Goal: Find specific page/section: Find specific page/section

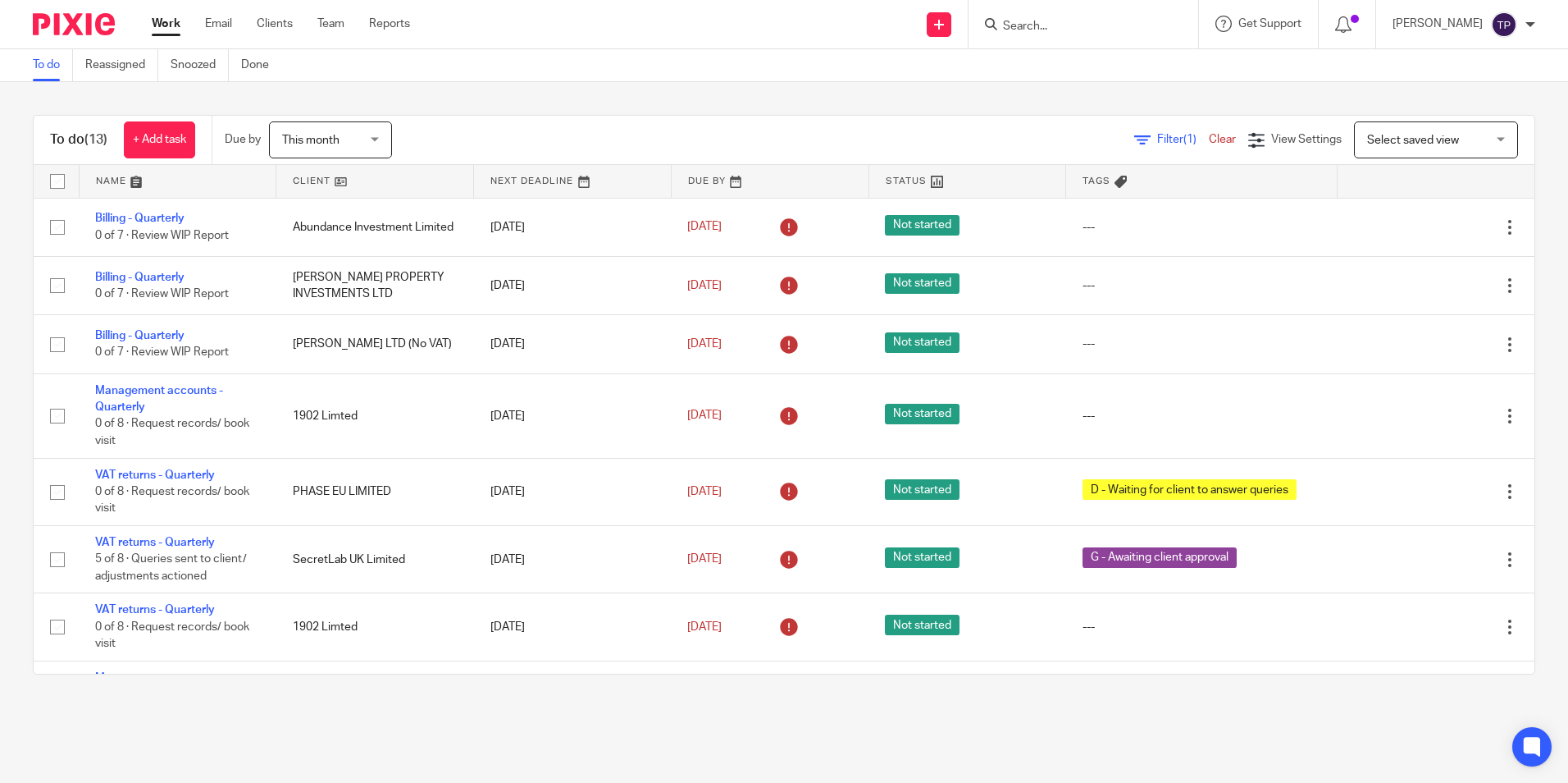
click at [1077, 29] on input "Search" at bounding box center [1075, 27] width 148 height 15
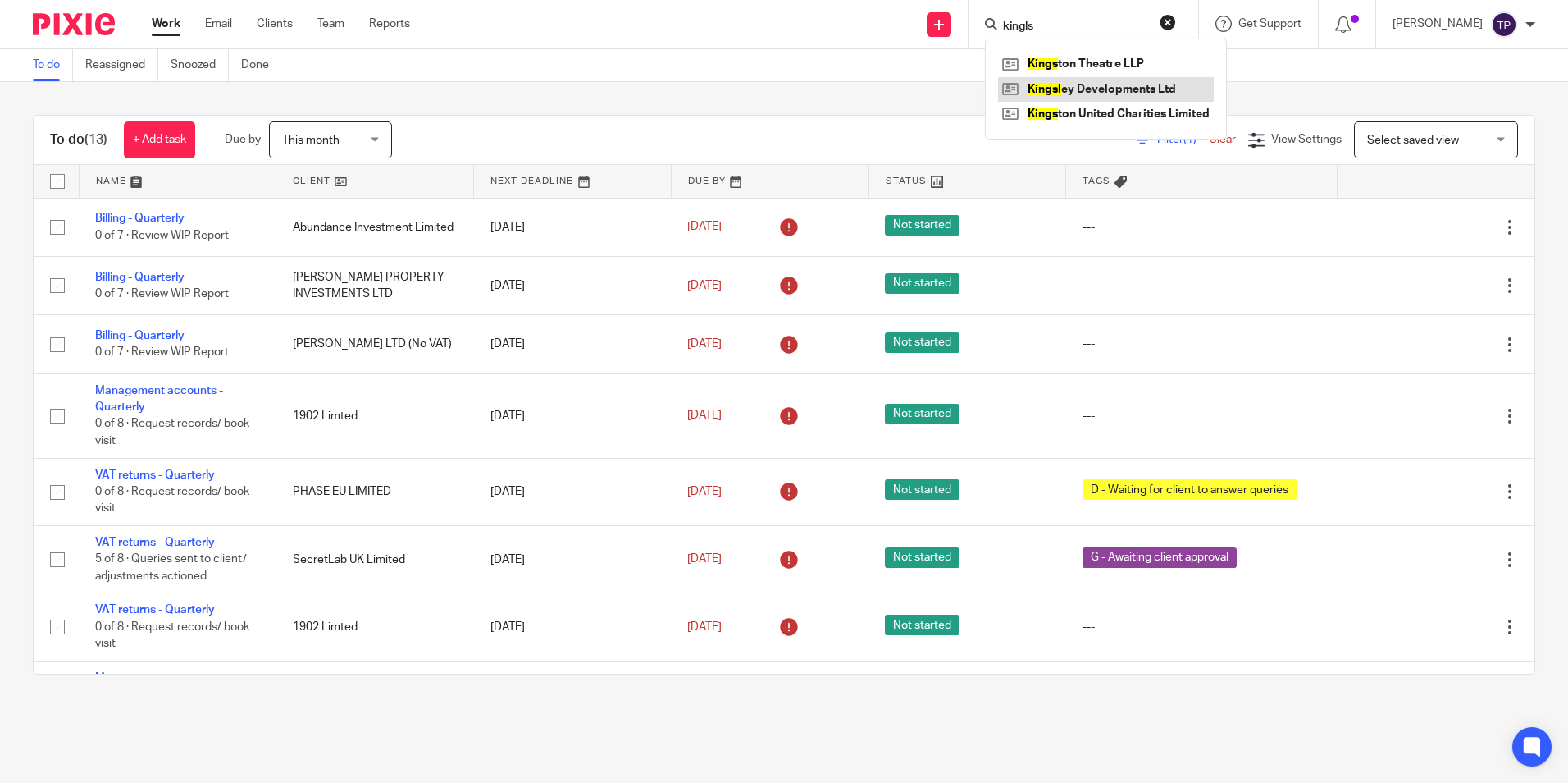
type input "kingls"
click at [1153, 91] on link at bounding box center [1105, 89] width 216 height 25
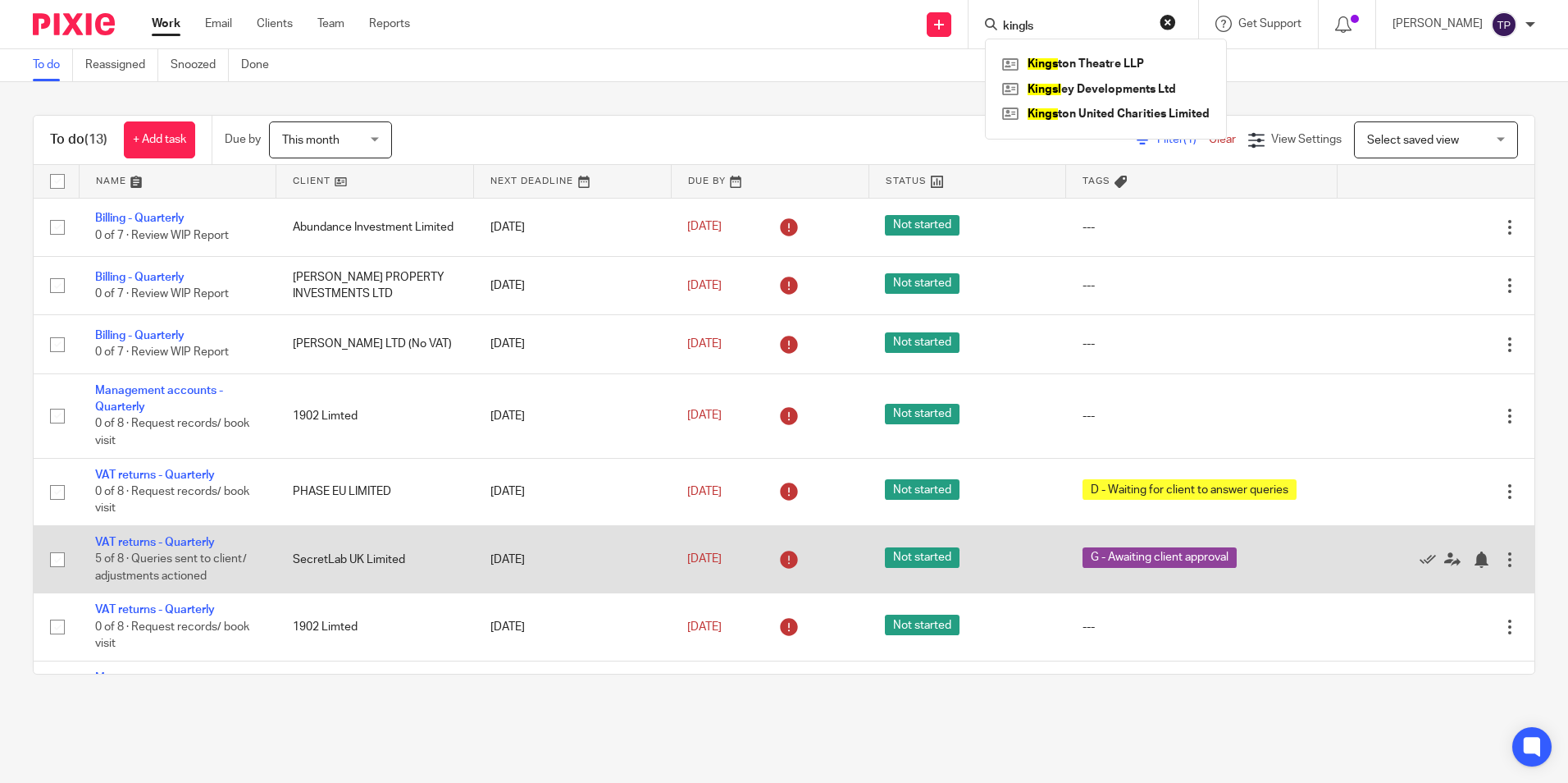
drag, startPoint x: 572, startPoint y: 452, endPoint x: 558, endPoint y: 574, distance: 122.8
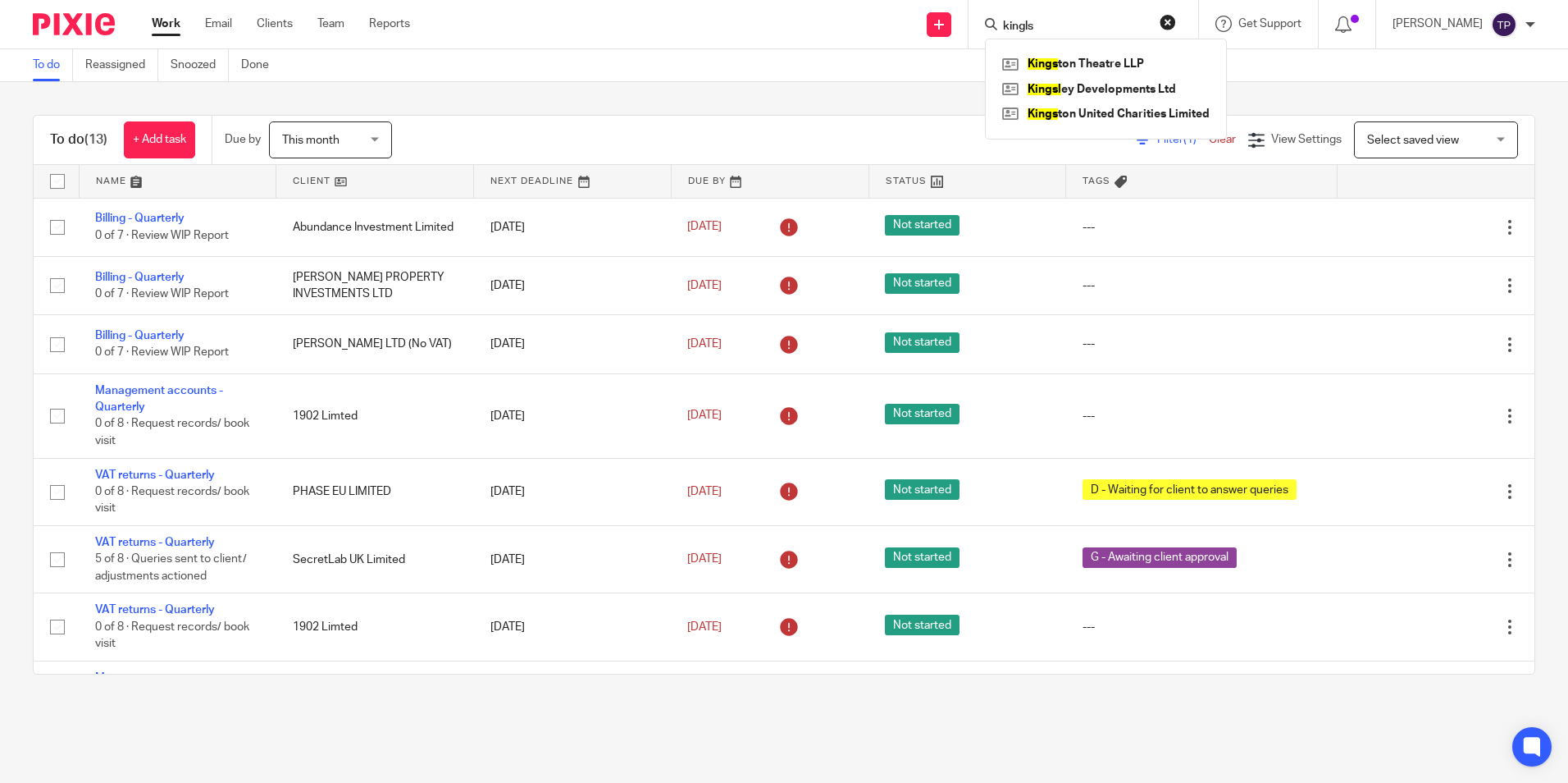
drag, startPoint x: 558, startPoint y: 574, endPoint x: 1101, endPoint y: 77, distance: 736.1
click at [930, 77] on div "To do Reassigned Snoozed Done" at bounding box center [784, 66] width 1568 height 33
click at [1055, 15] on form at bounding box center [1089, 24] width 175 height 20
click at [1061, 25] on input "Search" at bounding box center [1075, 27] width 148 height 15
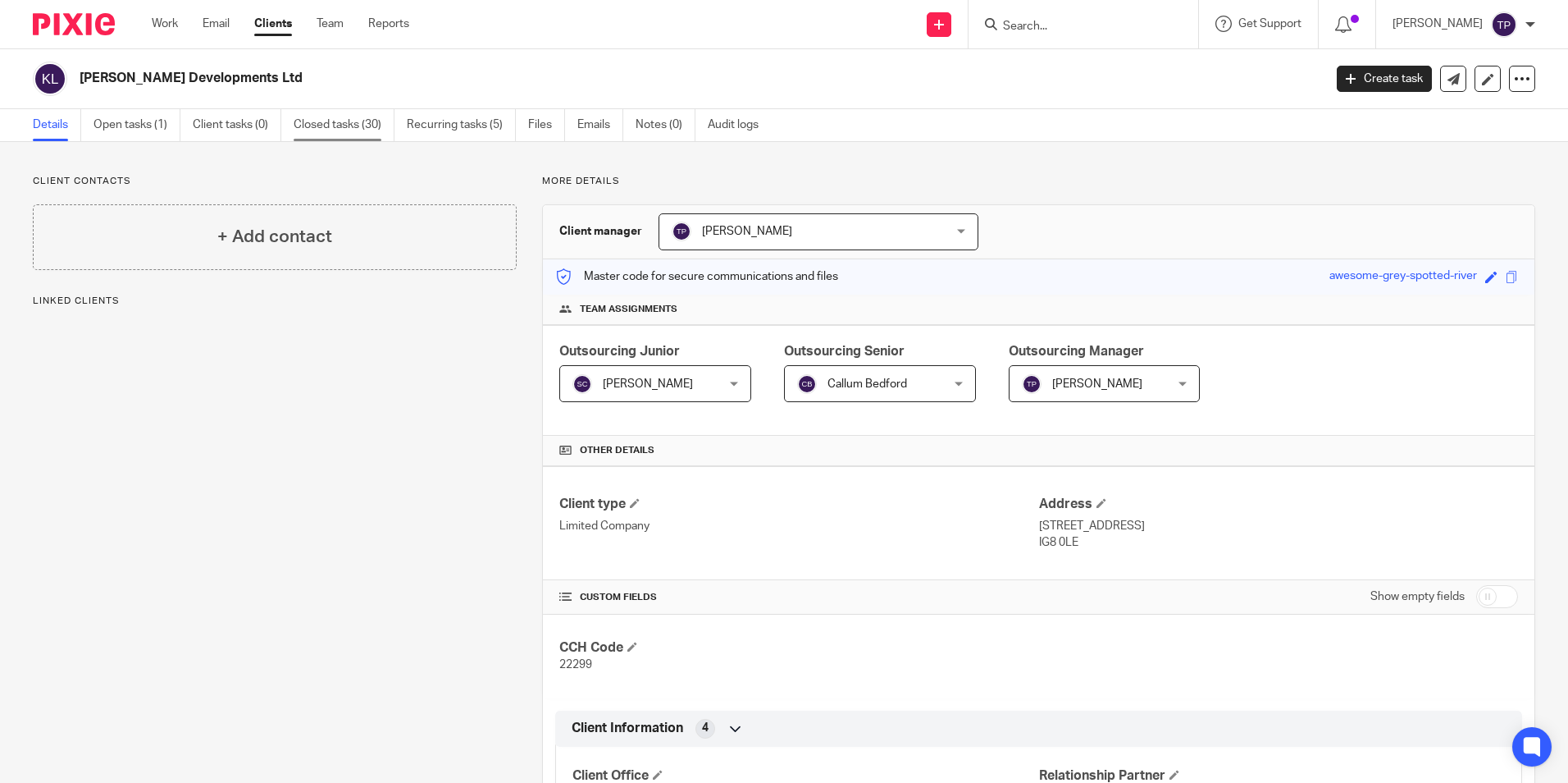
click at [380, 131] on link "Closed tasks (30)" at bounding box center [343, 125] width 101 height 32
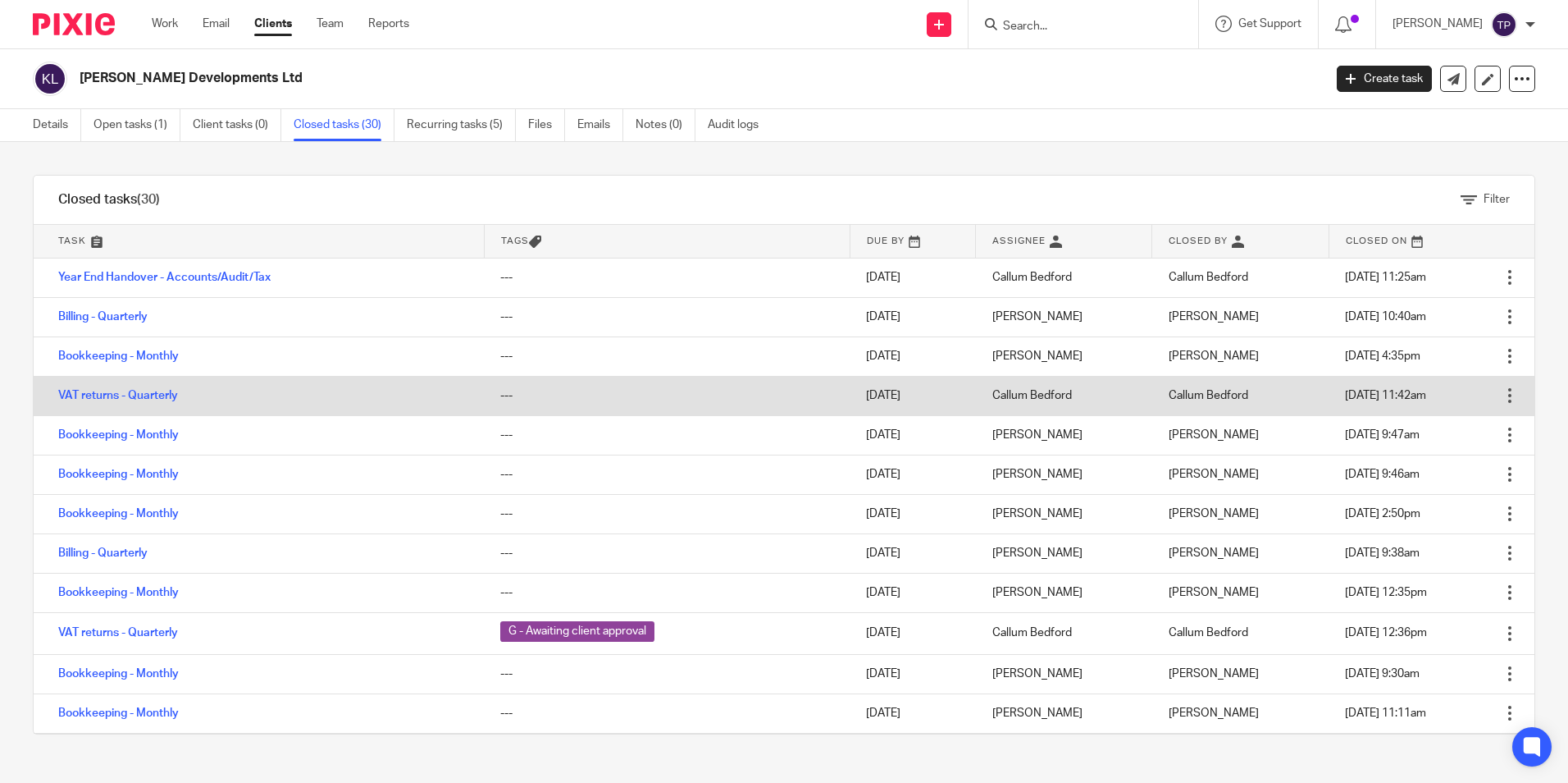
click at [169, 402] on td "VAT returns - Quarterly" at bounding box center [259, 395] width 450 height 39
click at [158, 397] on link "VAT returns - Quarterly" at bounding box center [118, 395] width 119 height 12
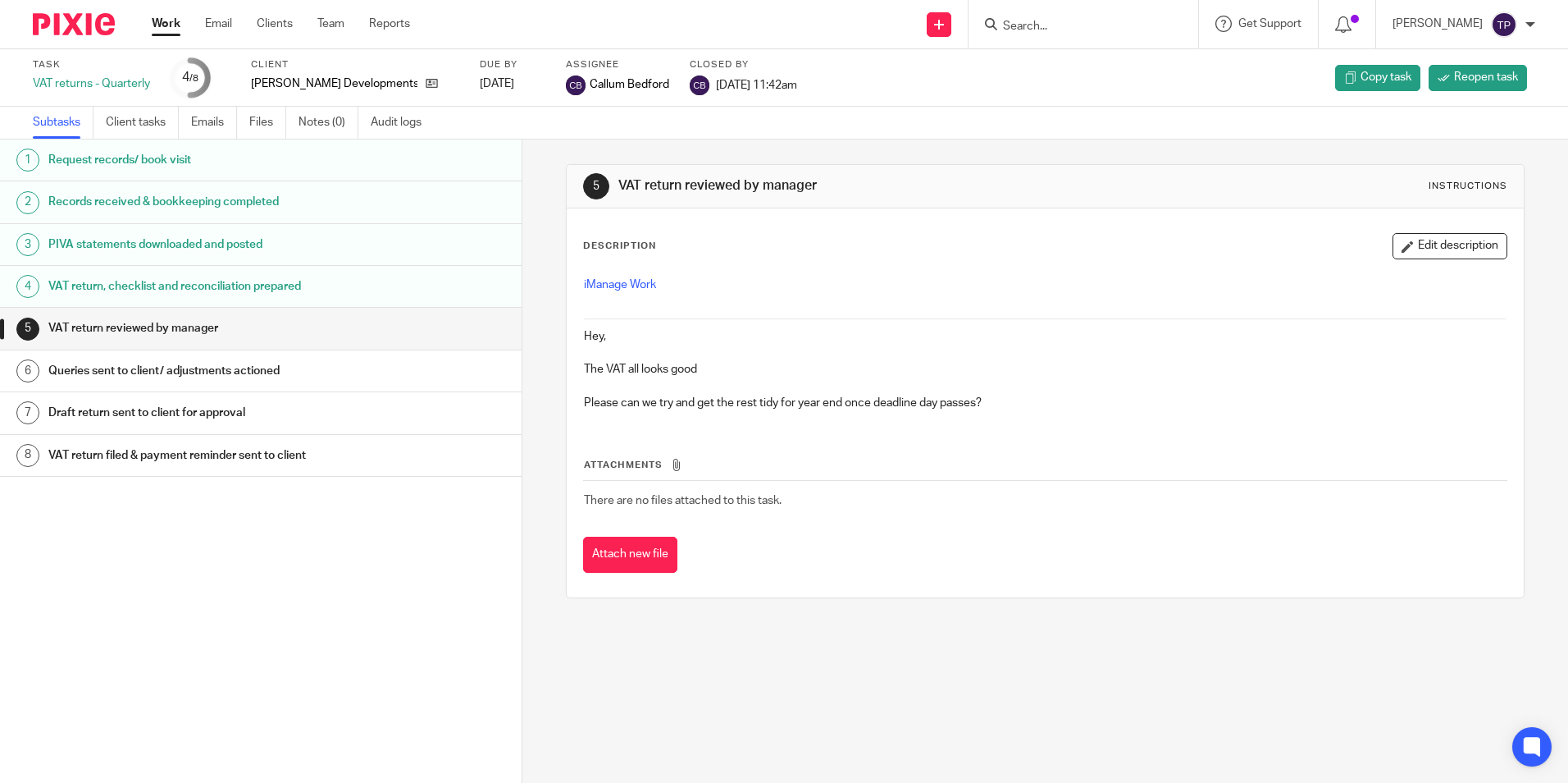
click at [255, 297] on h1 "VAT return, checklist and reconciliation prepared" at bounding box center [200, 286] width 305 height 25
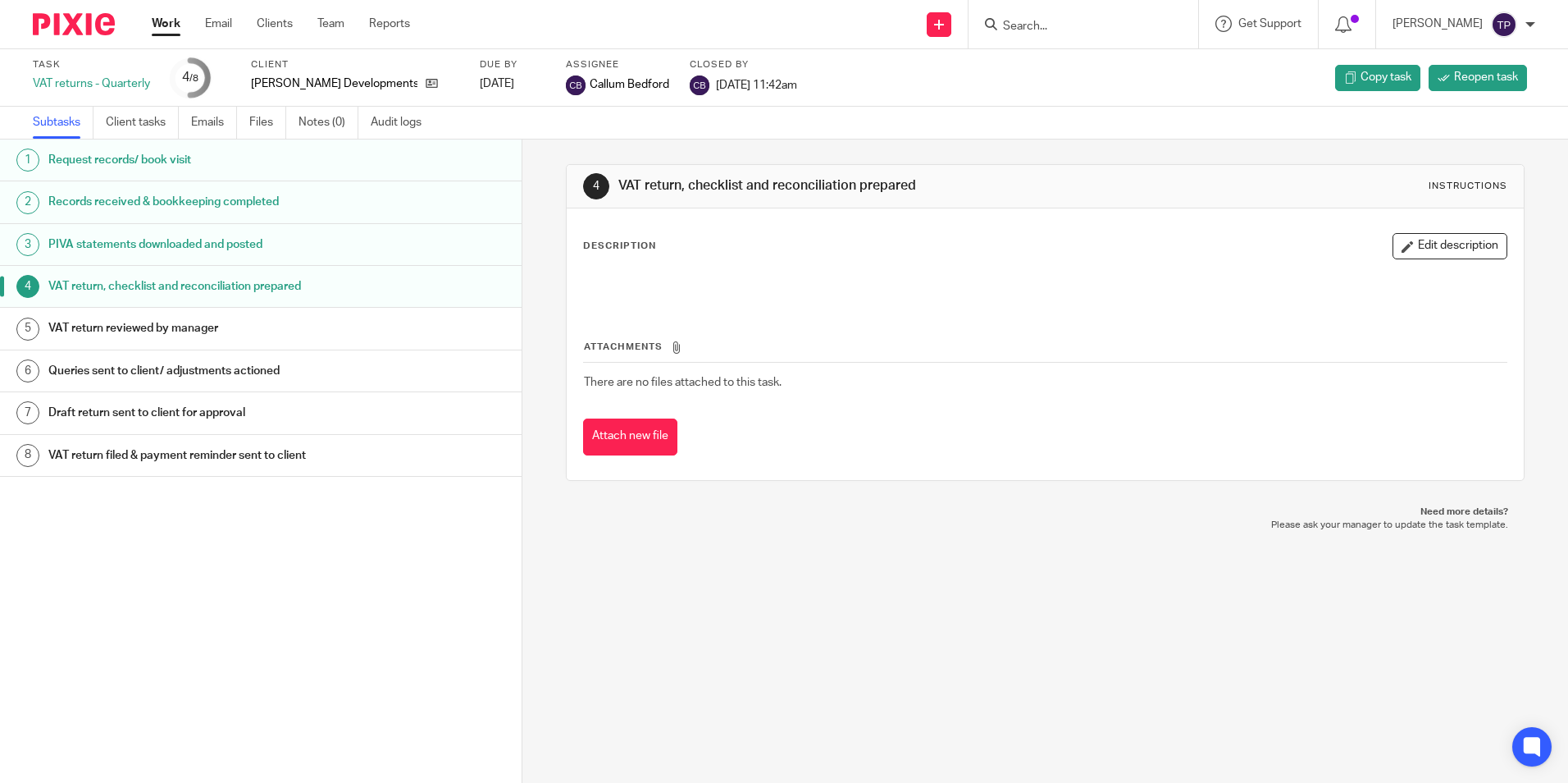
click at [225, 338] on h1 "VAT return reviewed by manager" at bounding box center [200, 327] width 305 height 25
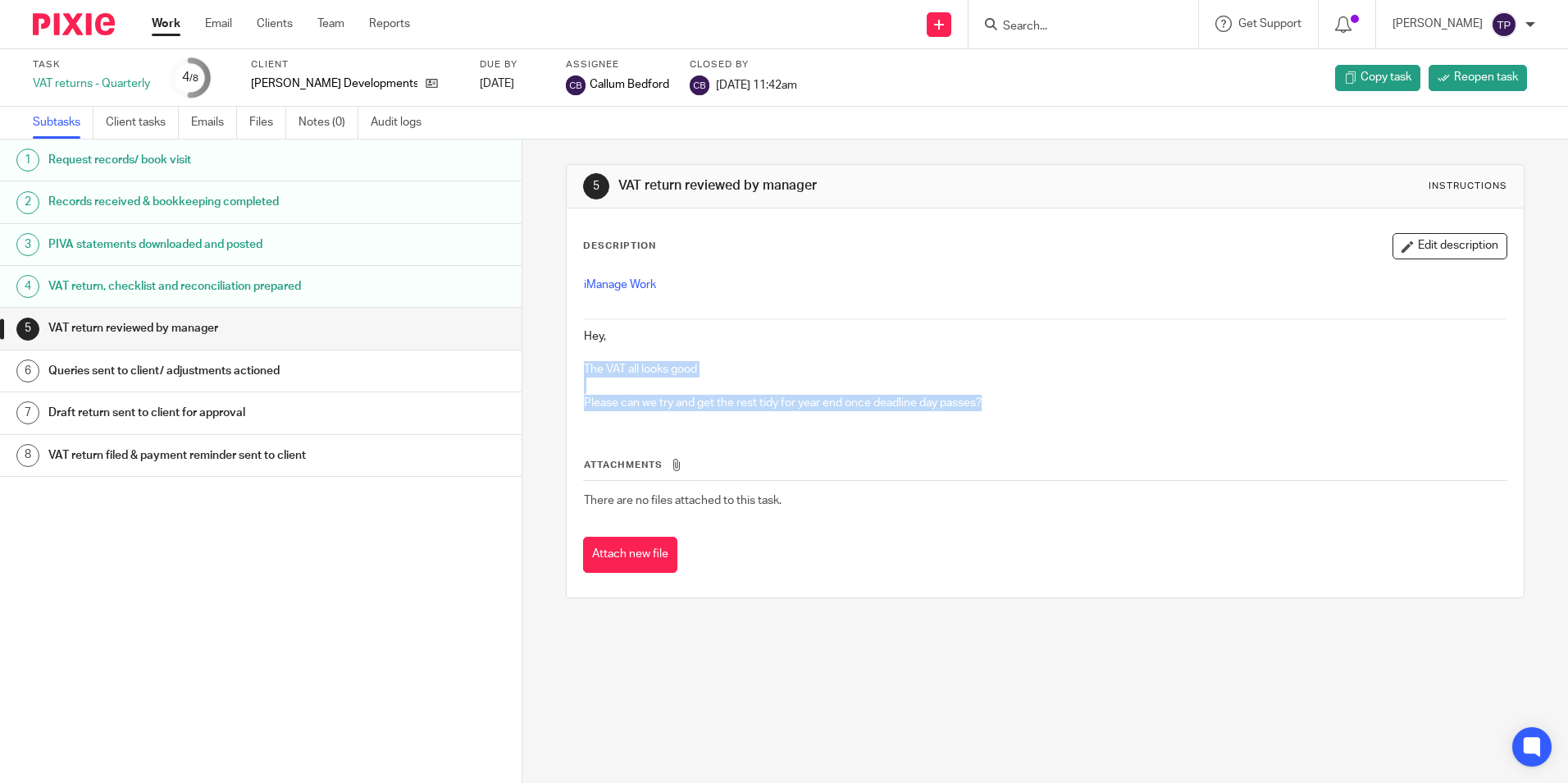
drag, startPoint x: 580, startPoint y: 362, endPoint x: 1050, endPoint y: 398, distance: 471.4
click at [1050, 398] on div "iManage Work Hey, The VAT all looks good Please can we try and get the rest tid…" at bounding box center [1045, 345] width 938 height 155
click at [907, 141] on div "5 VAT return reviewed by manager Instructions Description Edit description iMan…" at bounding box center [1044, 381] width 958 height 483
click at [1104, 12] on div at bounding box center [1083, 24] width 230 height 48
click at [1102, 20] on input "Search" at bounding box center [1075, 27] width 148 height 15
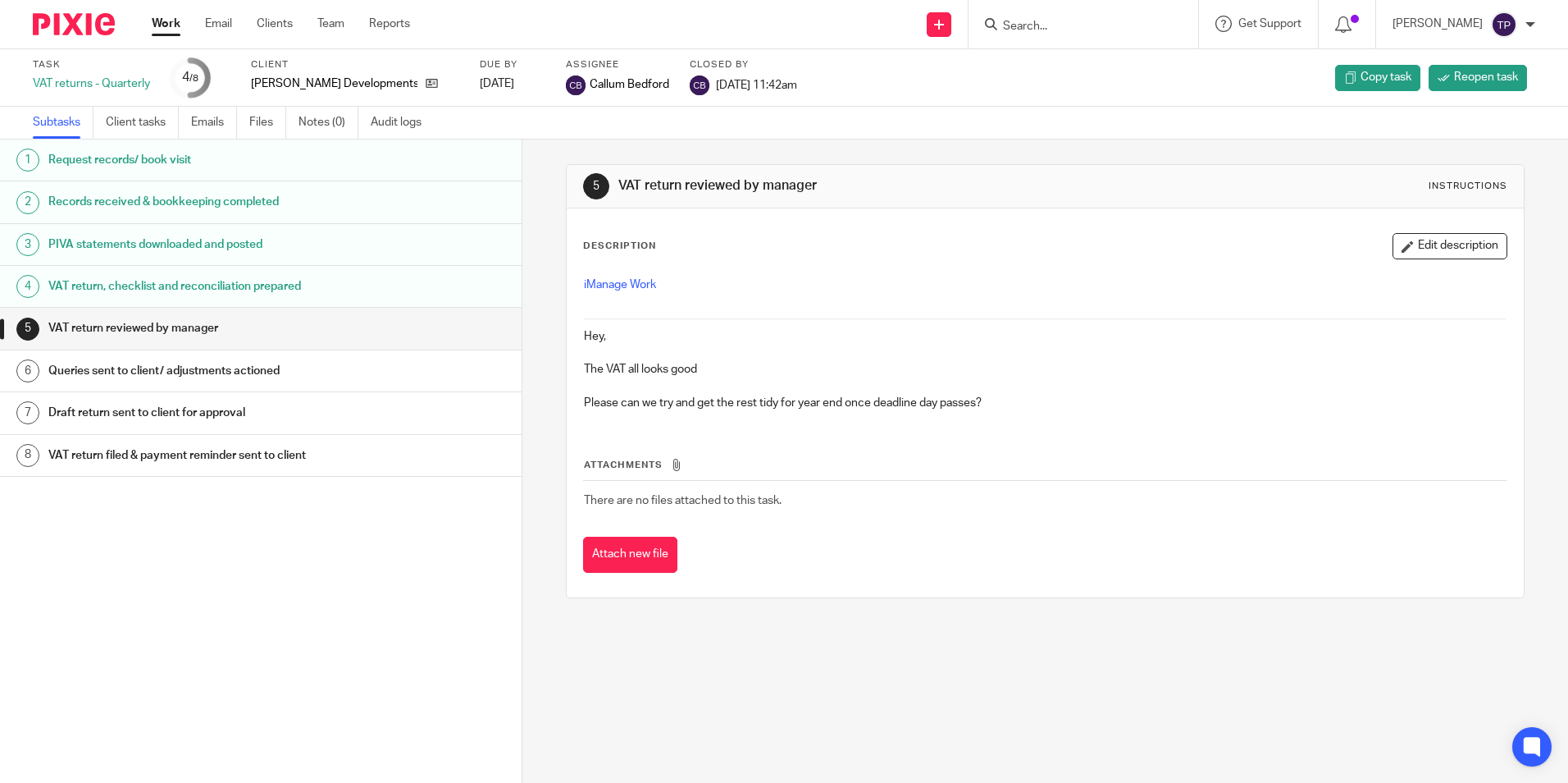
click at [95, 26] on img at bounding box center [74, 24] width 82 height 22
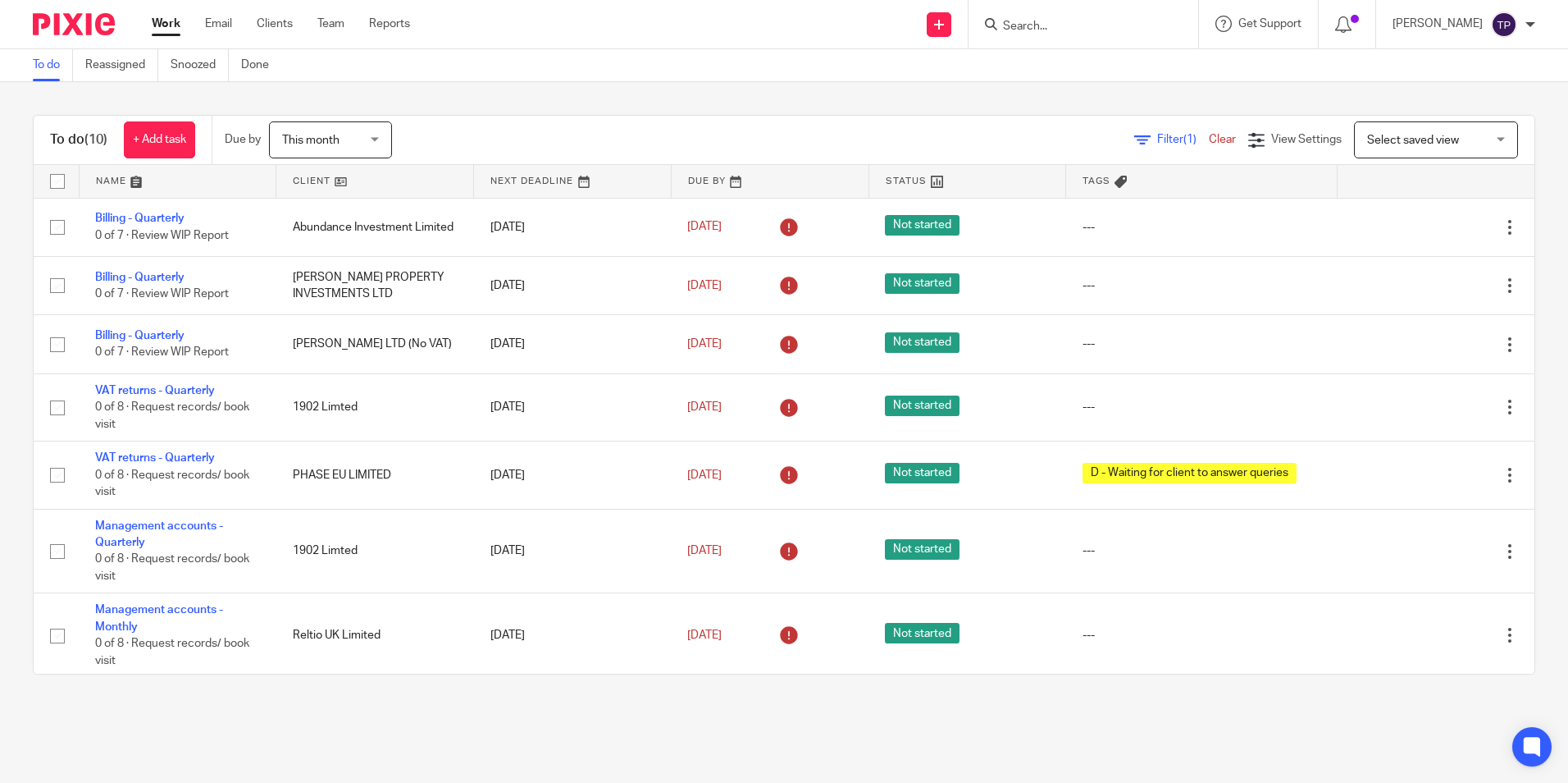
click at [676, 114] on div "To do (10) + Add task Due by This month This month [DATE] [DATE] This week Next…" at bounding box center [784, 395] width 1568 height 625
click at [563, 95] on div "To do (10) + Add task Due by This month This month [DATE] [DATE] This week Next…" at bounding box center [784, 395] width 1568 height 625
